Goal: Transaction & Acquisition: Subscribe to service/newsletter

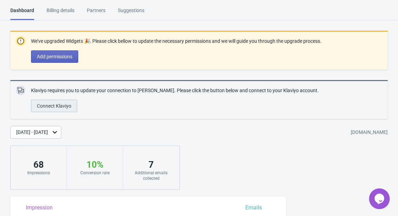
click at [51, 103] on span "Connect Klaviyo" at bounding box center [54, 106] width 34 height 6
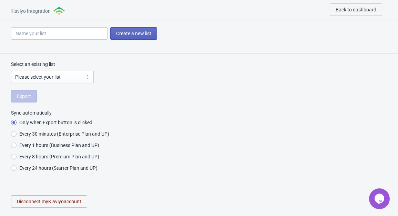
radio input "true"
select select "WvqC6k"
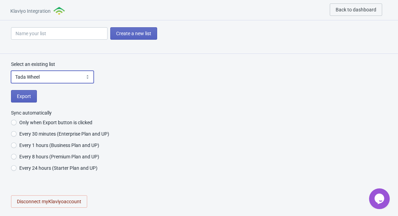
click at [80, 80] on select "Please select your list Pop-up list SMS Subscribers Tada Wheel Newsletter_Site …" at bounding box center [52, 77] width 83 height 12
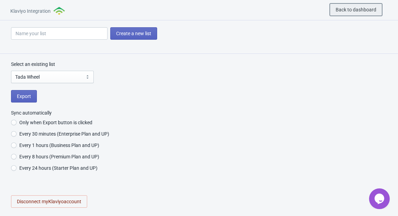
click at [358, 10] on span "Back to dashboard" at bounding box center [356, 10] width 41 height 6
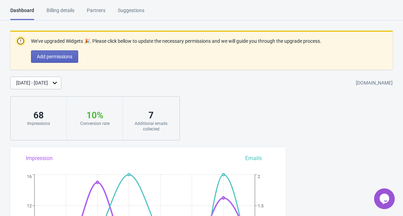
click at [77, 13] on div "Dashboard Billing details Partners Suggestions" at bounding box center [83, 13] width 146 height 13
click at [74, 8] on div "Billing details" at bounding box center [61, 13] width 28 height 12
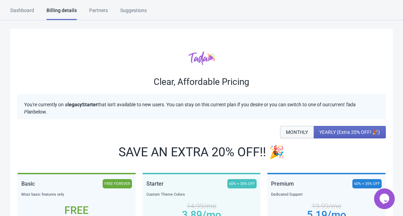
click at [294, 133] on span "MONTHLY" at bounding box center [297, 132] width 22 height 6
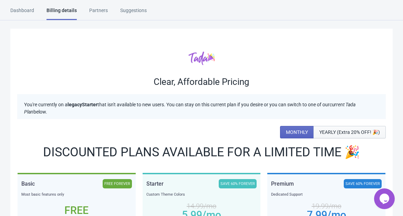
click at [333, 130] on span "YEARLY (Extra 20% OFF! 🎉)" at bounding box center [350, 132] width 61 height 6
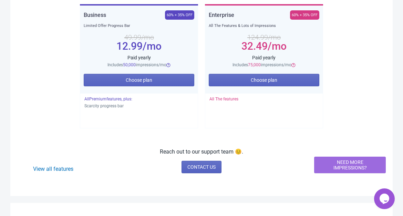
scroll to position [302, 0]
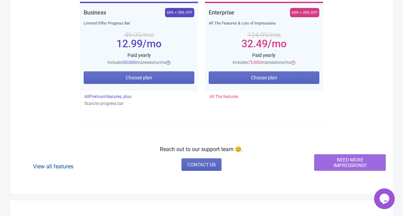
click at [45, 164] on link "View all features" at bounding box center [53, 166] width 40 height 7
